Goal: Task Accomplishment & Management: Complete application form

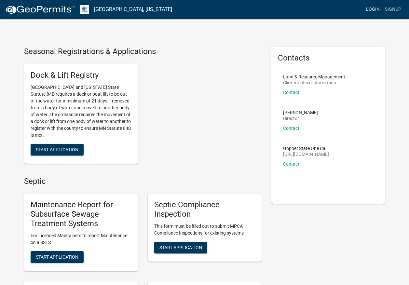
click at [372, 8] on link "Login" at bounding box center [372, 9] width 19 height 12
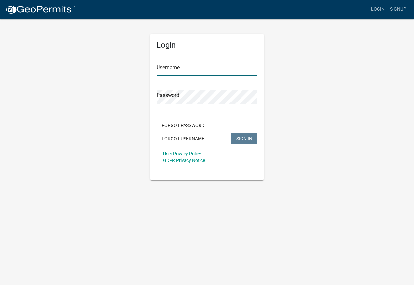
click at [170, 69] on input "Username" at bounding box center [206, 69] width 101 height 13
type input "AATPerham"
click at [231, 133] on button "SIGN IN" at bounding box center [244, 139] width 26 height 12
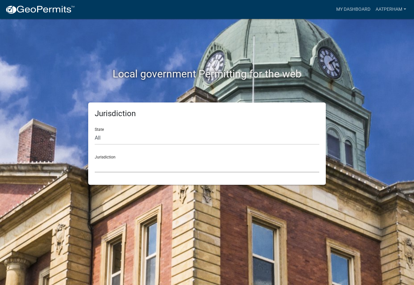
click at [100, 161] on select "Custer County, Colorado Carroll County, Georgia Cook County, Georgia Crawford C…" at bounding box center [207, 165] width 224 height 13
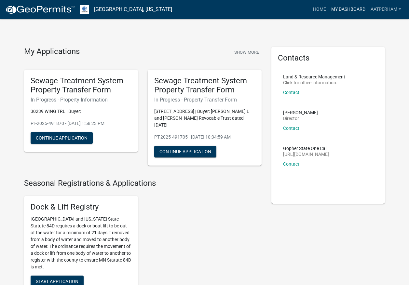
click at [352, 11] on link "My Dashboard" at bounding box center [348, 9] width 39 height 12
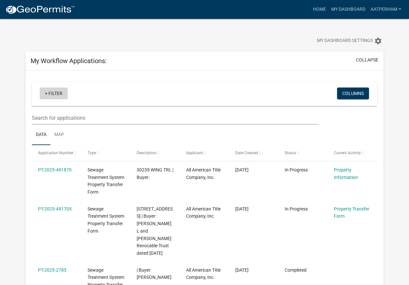
click at [58, 95] on link "+ Filter" at bounding box center [54, 93] width 28 height 12
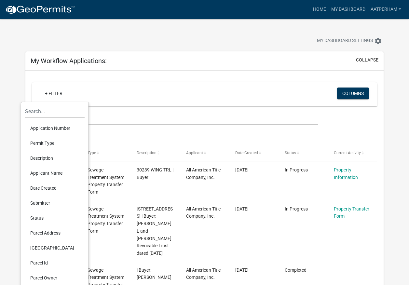
click at [43, 265] on li "Parcel Id" at bounding box center [55, 262] width 60 height 15
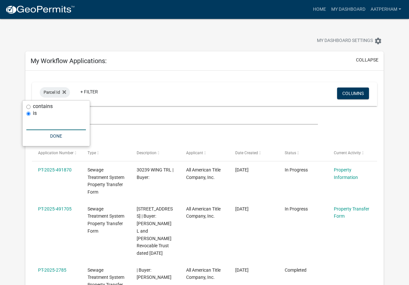
click at [51, 122] on input "text" at bounding box center [56, 123] width 60 height 13
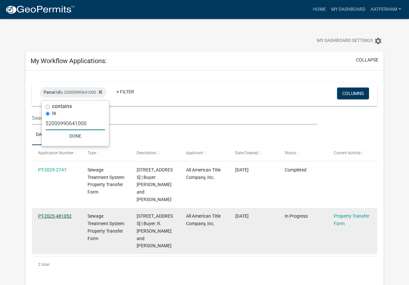
type input "52000990641000"
click at [45, 213] on link "PT-2025-481052" at bounding box center [55, 215] width 34 height 5
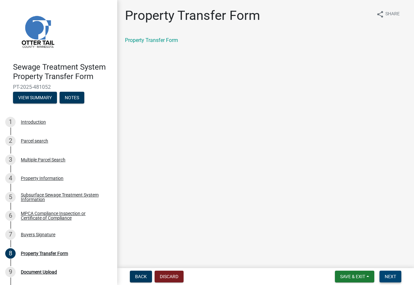
click at [387, 274] on span "Next" at bounding box center [389, 276] width 11 height 5
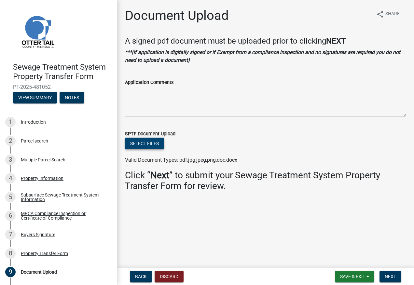
click at [150, 149] on button "Select files" at bounding box center [144, 144] width 39 height 12
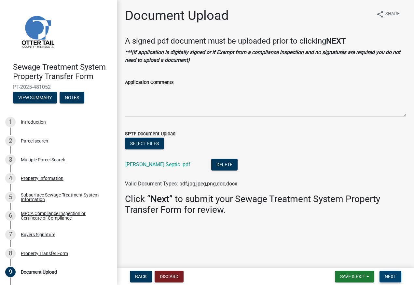
click at [392, 277] on span "Next" at bounding box center [389, 276] width 11 height 5
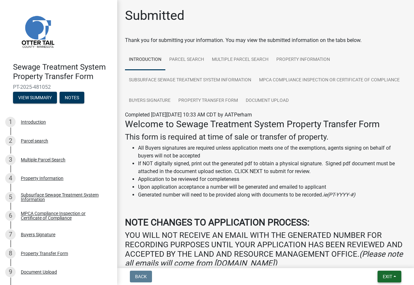
click at [392, 277] on span "Exit" at bounding box center [387, 276] width 9 height 5
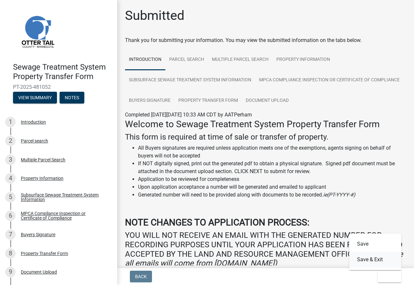
click at [379, 259] on button "Save & Exit" at bounding box center [375, 260] width 52 height 16
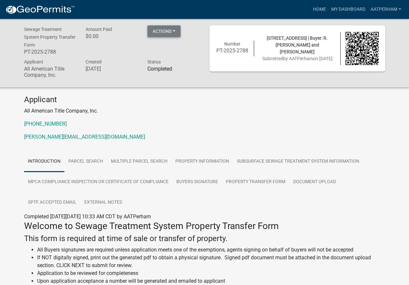
click at [174, 32] on button "Actions" at bounding box center [163, 31] width 33 height 12
click at [168, 47] on link "Printer Friendly" at bounding box center [173, 48] width 52 height 16
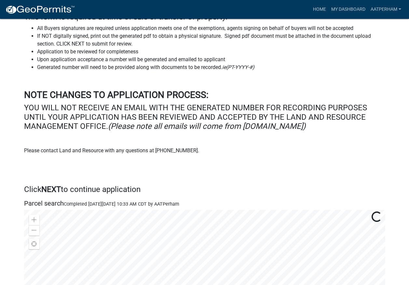
scroll to position [228, 0]
